Goal: Find specific page/section: Find specific page/section

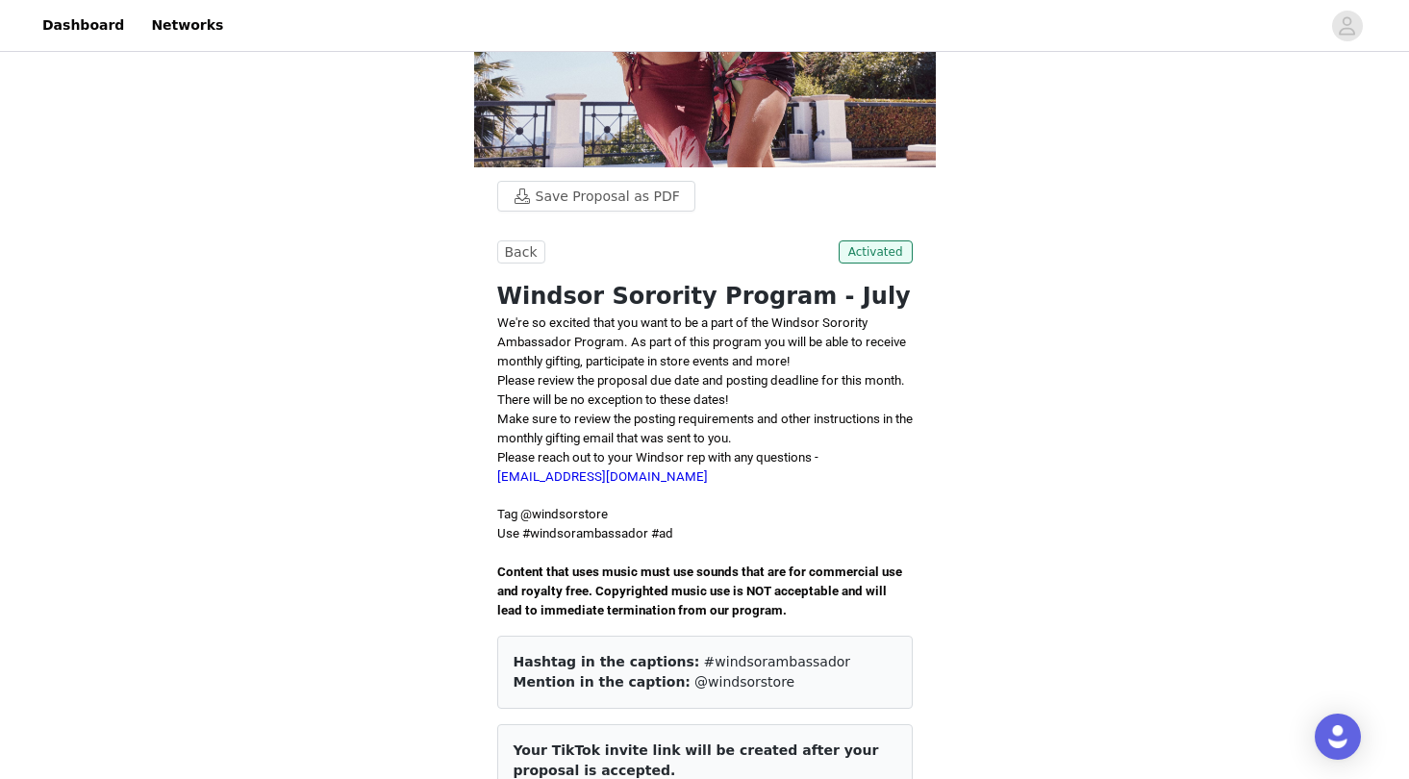
scroll to position [255, 0]
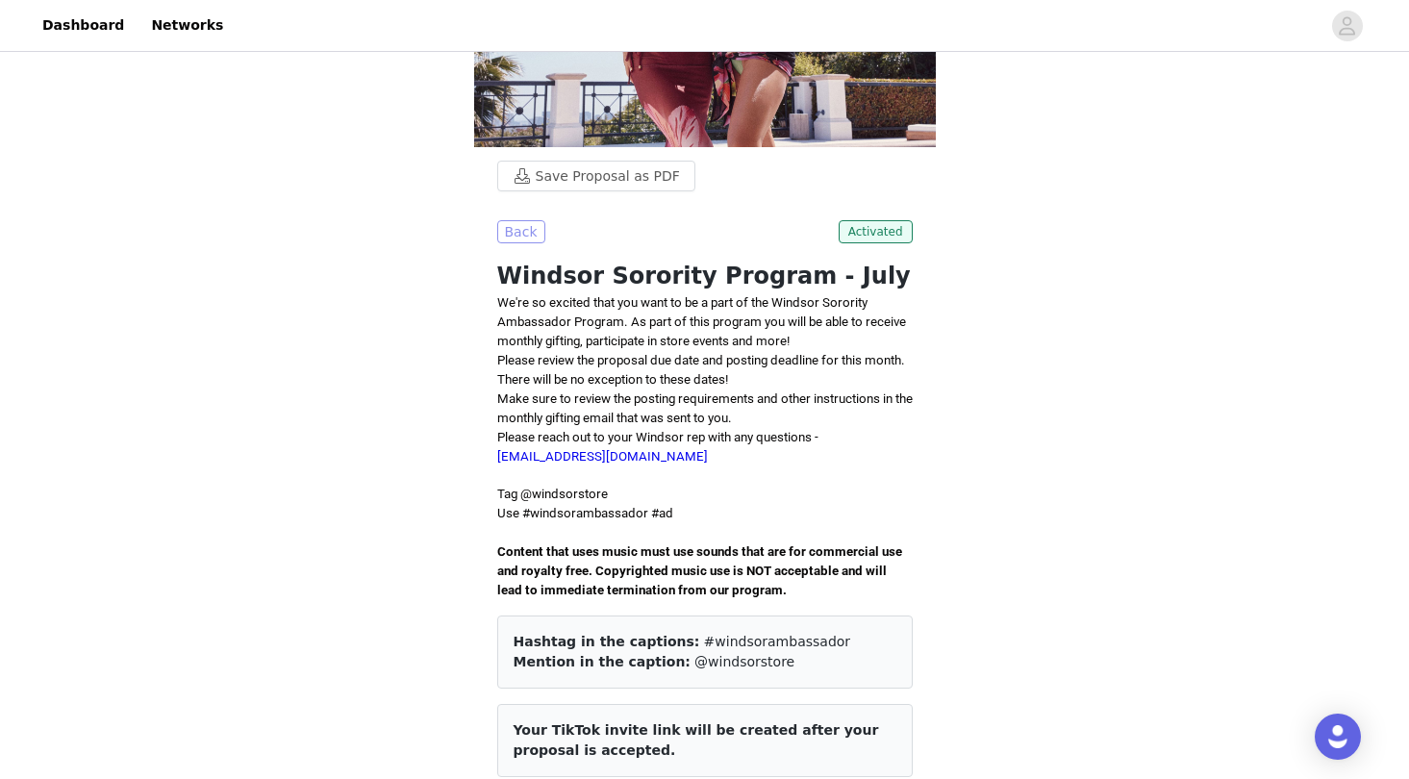
click at [527, 237] on button "Back" at bounding box center [521, 231] width 48 height 23
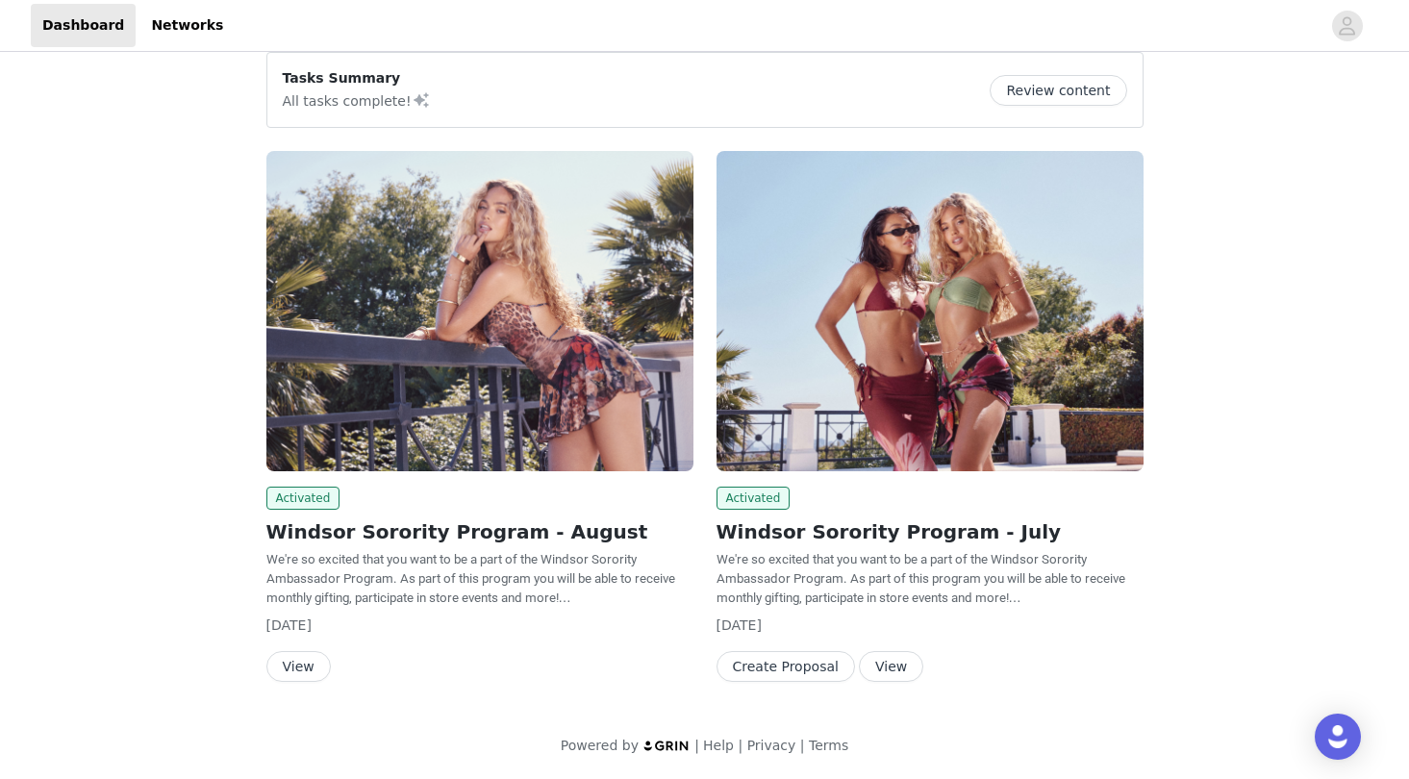
scroll to position [19, 0]
click at [297, 675] on button "View" at bounding box center [298, 666] width 64 height 31
